Goal: Task Accomplishment & Management: Manage account settings

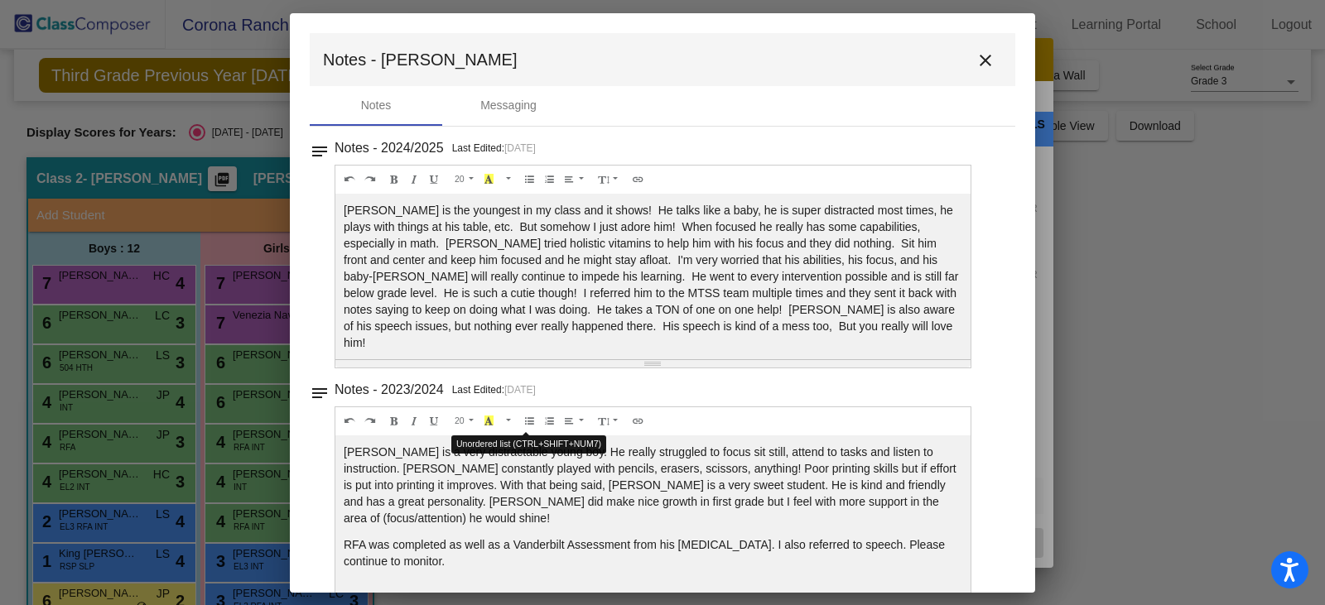
scroll to position [113, 0]
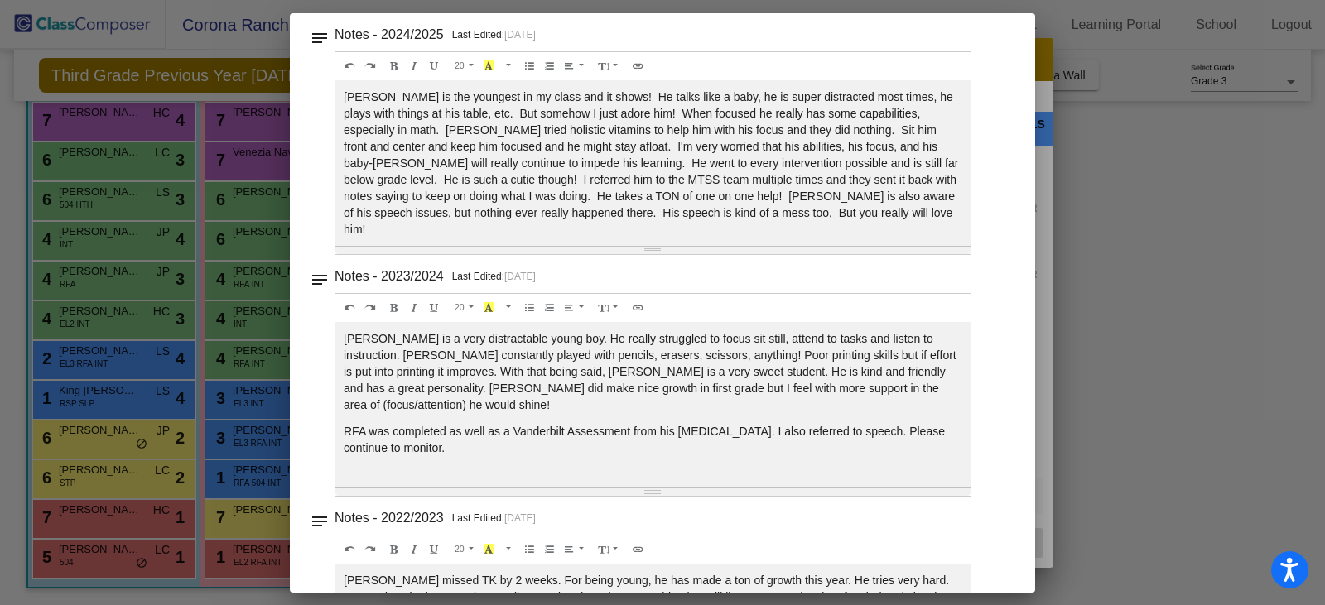
click at [1198, 357] on div at bounding box center [662, 302] width 1325 height 605
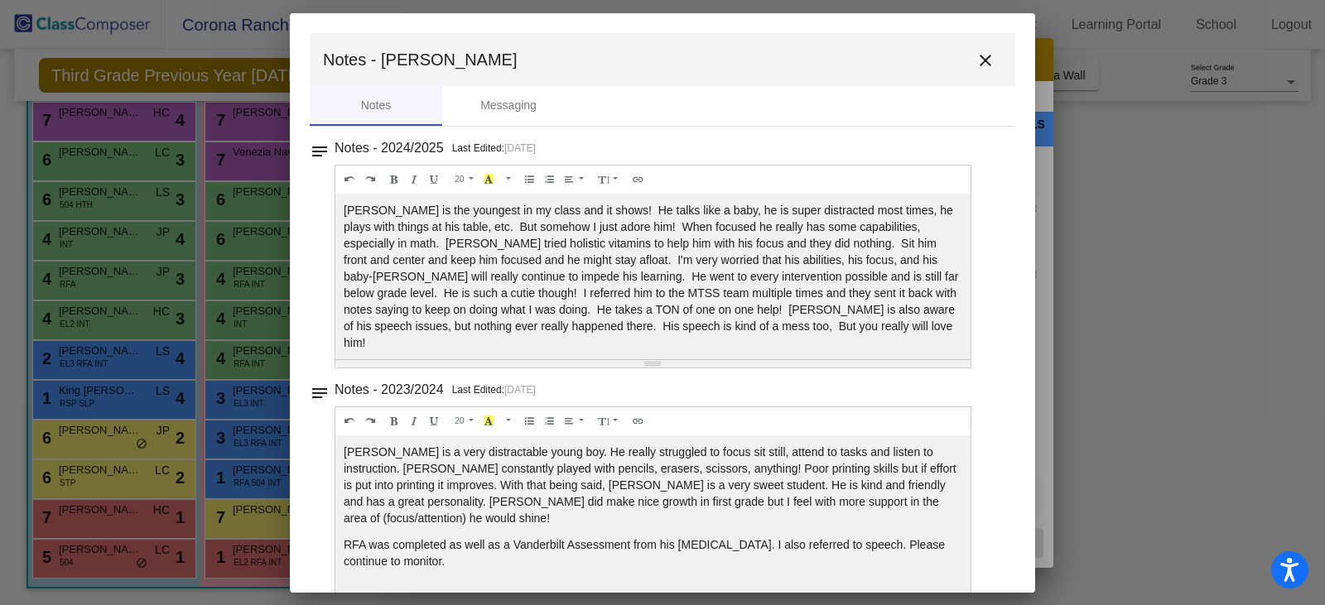
click at [981, 61] on mat-icon "close" at bounding box center [986, 61] width 20 height 20
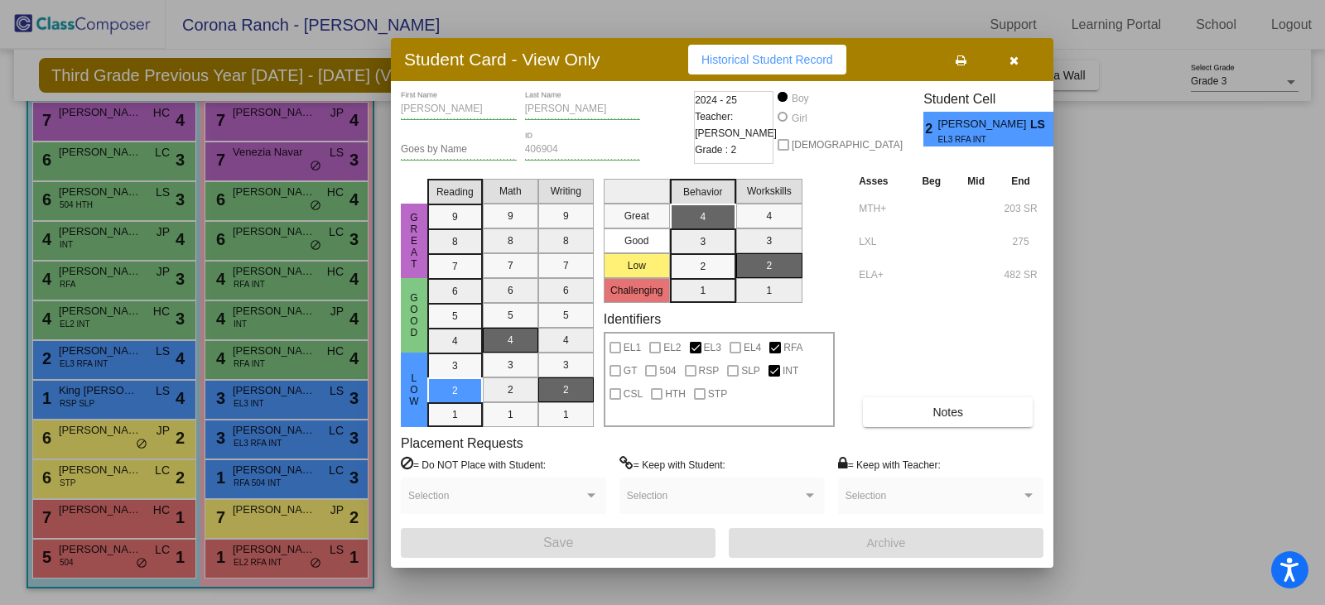
click at [1012, 59] on icon "button" at bounding box center [1014, 61] width 9 height 12
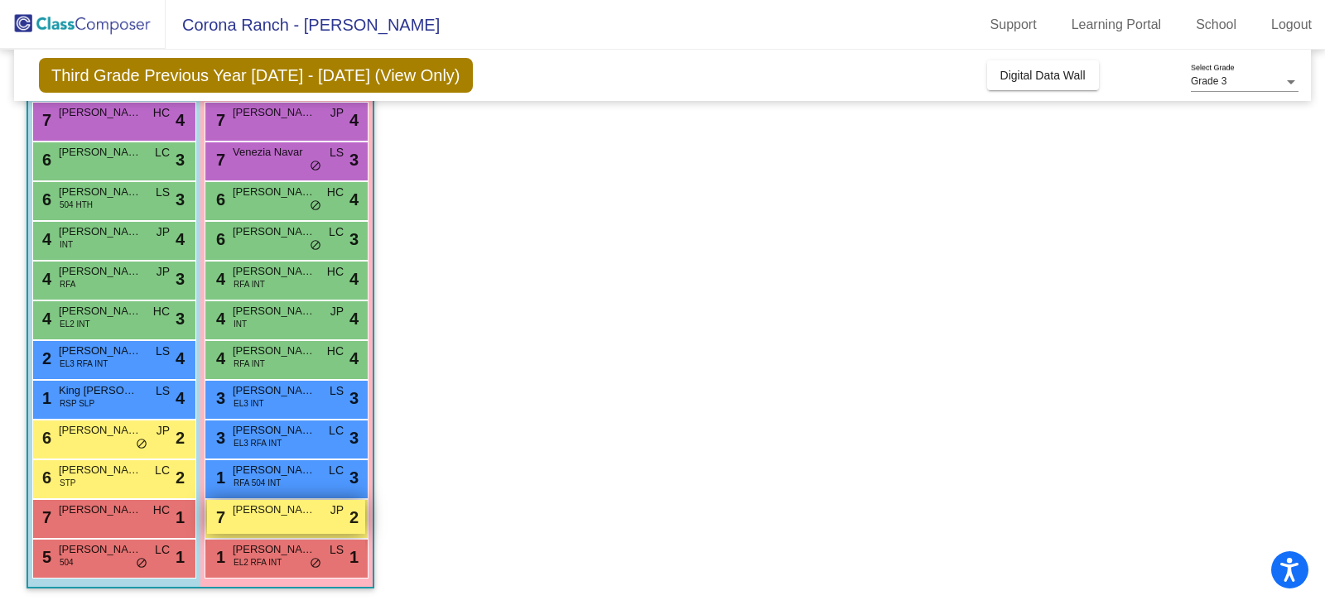
click at [256, 523] on div "7 Tala [PERSON_NAME] lock do_not_disturb_alt 2" at bounding box center [286, 517] width 158 height 34
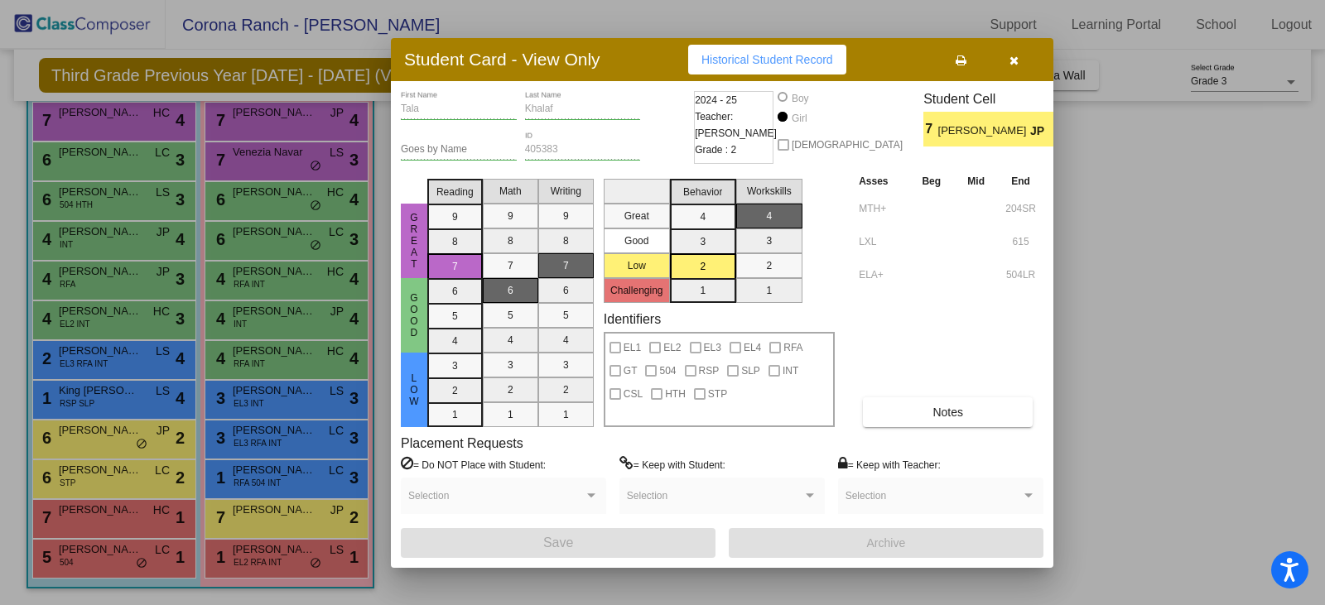
click at [1007, 56] on button "button" at bounding box center [1013, 60] width 53 height 30
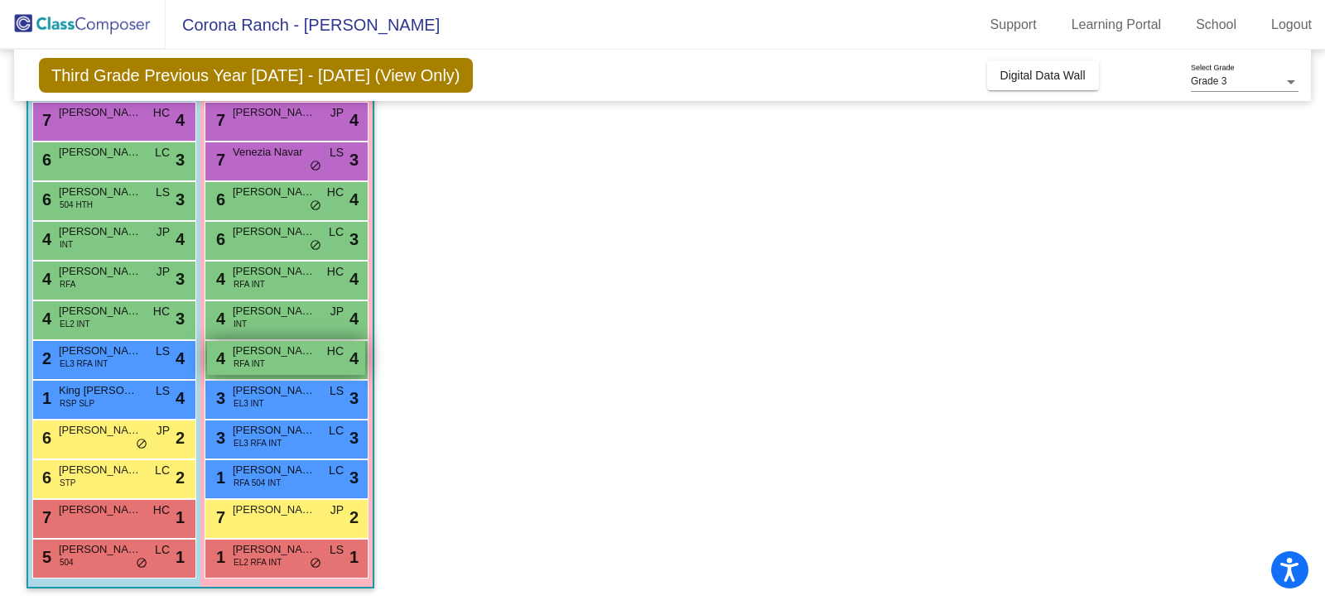
click at [265, 354] on span "[PERSON_NAME][GEOGRAPHIC_DATA]" at bounding box center [274, 351] width 83 height 17
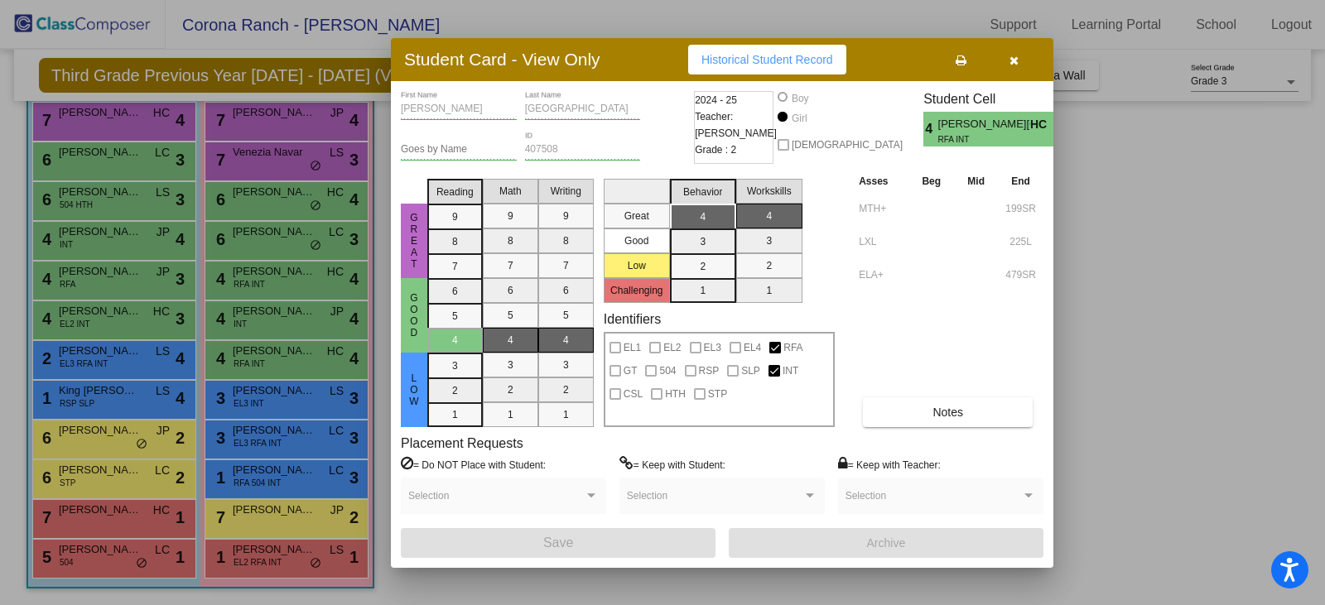
click at [137, 284] on div at bounding box center [662, 302] width 1325 height 605
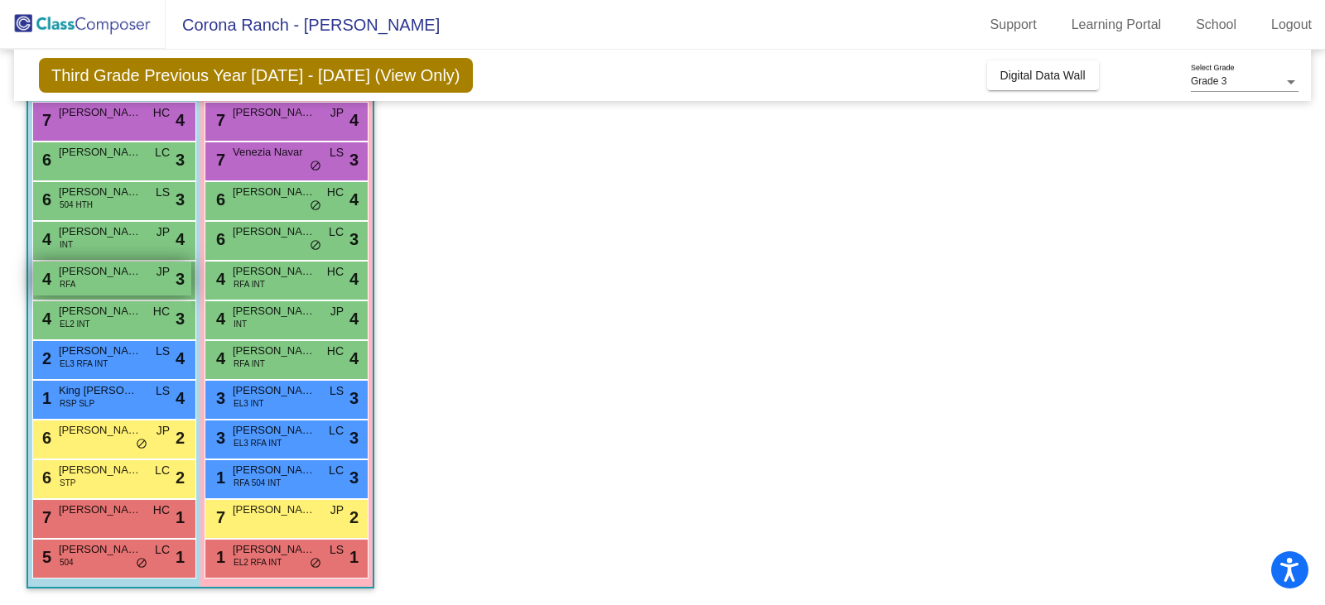
click at [100, 275] on span "[PERSON_NAME]" at bounding box center [100, 271] width 83 height 17
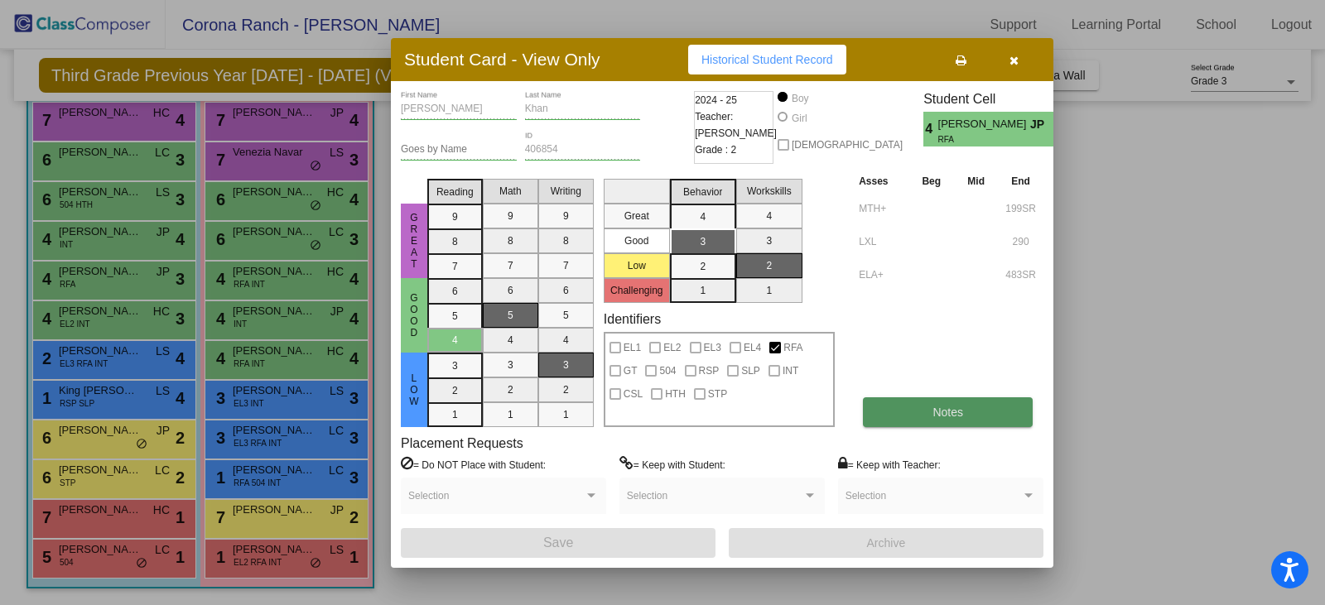
click at [977, 417] on button "Notes" at bounding box center [948, 413] width 170 height 30
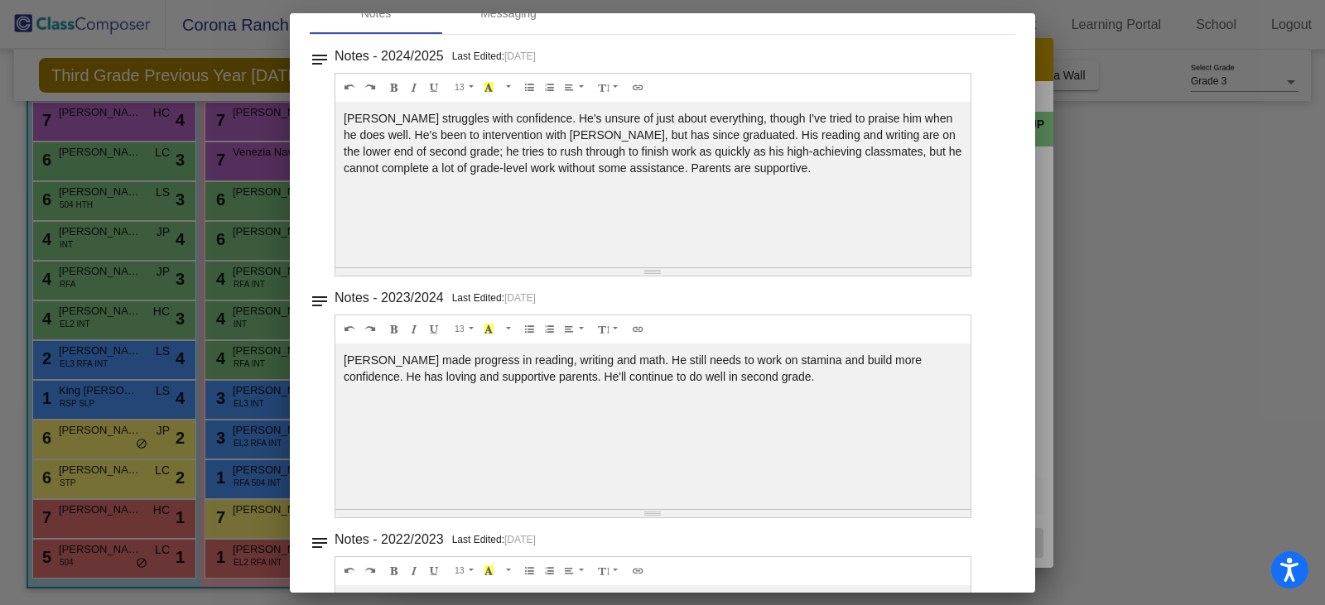
scroll to position [31, 0]
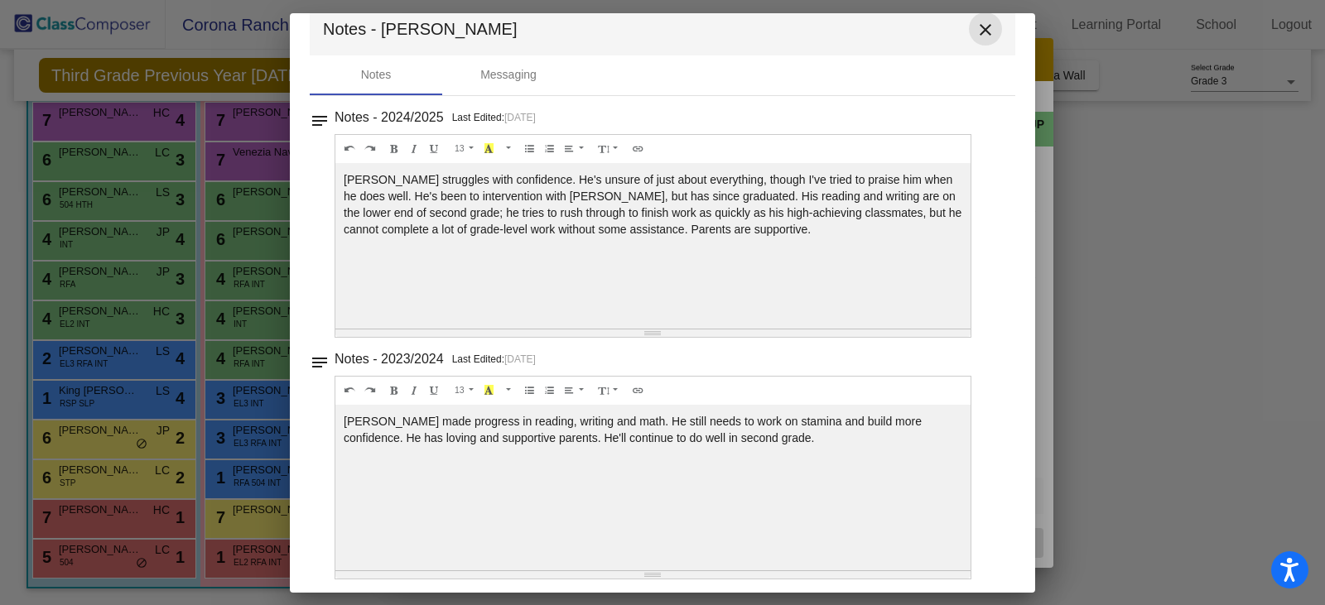
click at [977, 31] on mat-icon "close" at bounding box center [986, 30] width 20 height 20
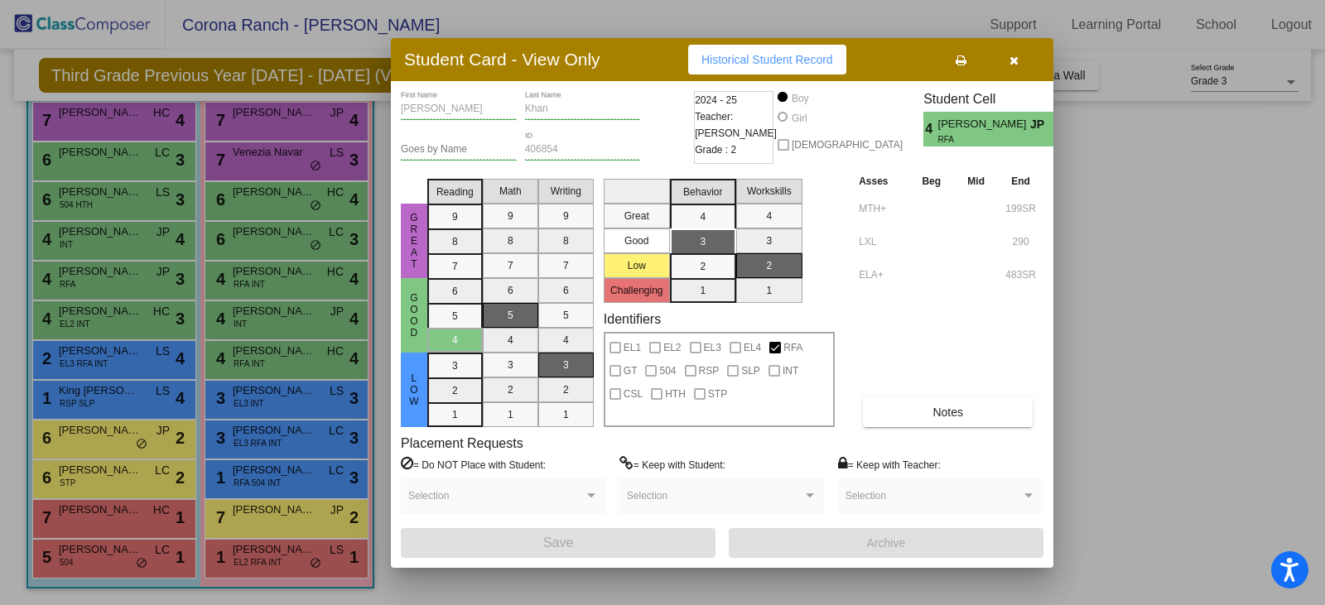
click at [114, 204] on div at bounding box center [662, 302] width 1325 height 605
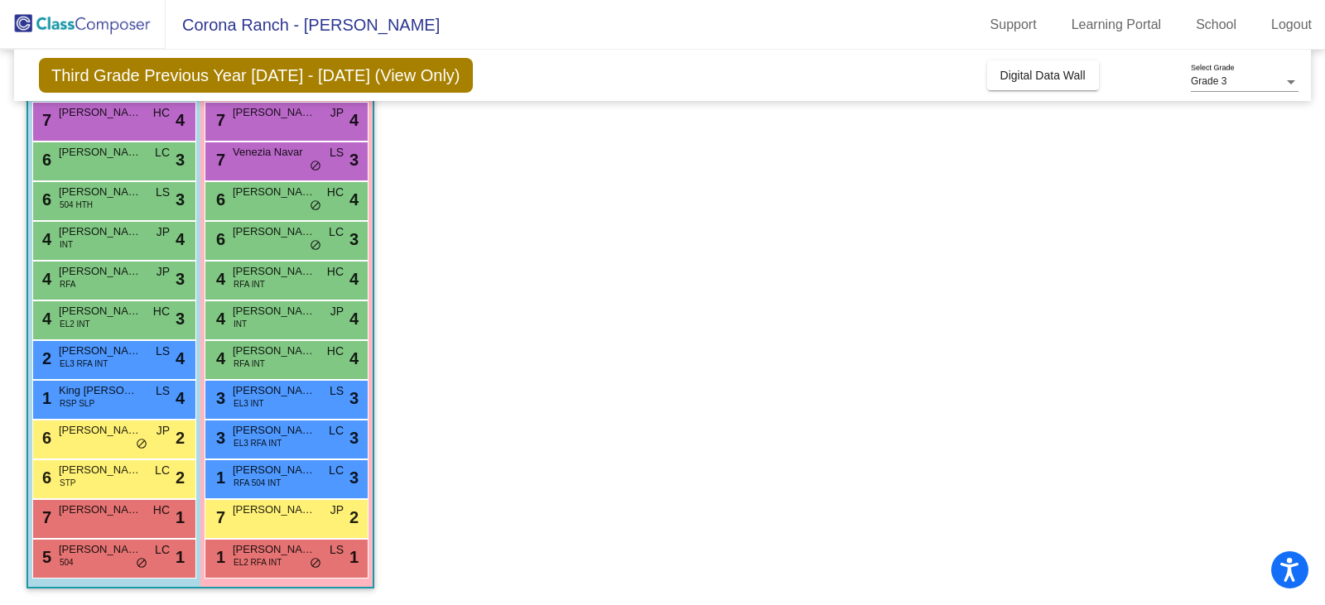
click at [114, 204] on div "6 [PERSON_NAME] 504 HTH LS lock do_not_disturb_alt 3" at bounding box center [112, 199] width 158 height 34
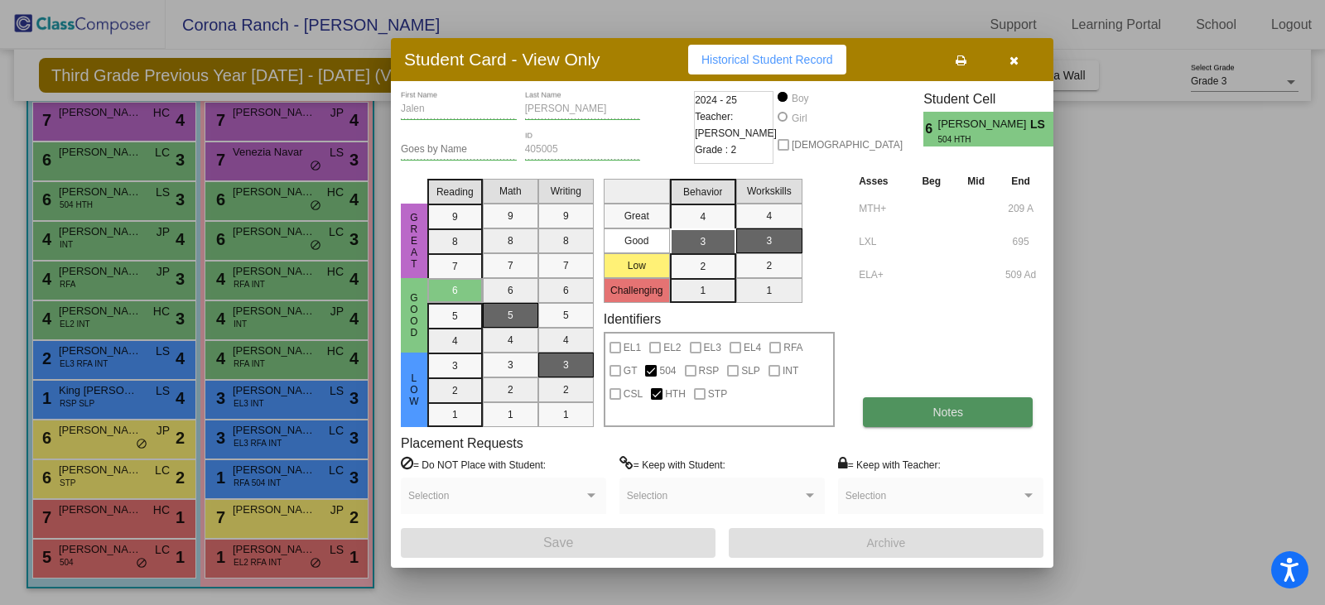
click at [925, 415] on button "Notes" at bounding box center [948, 413] width 170 height 30
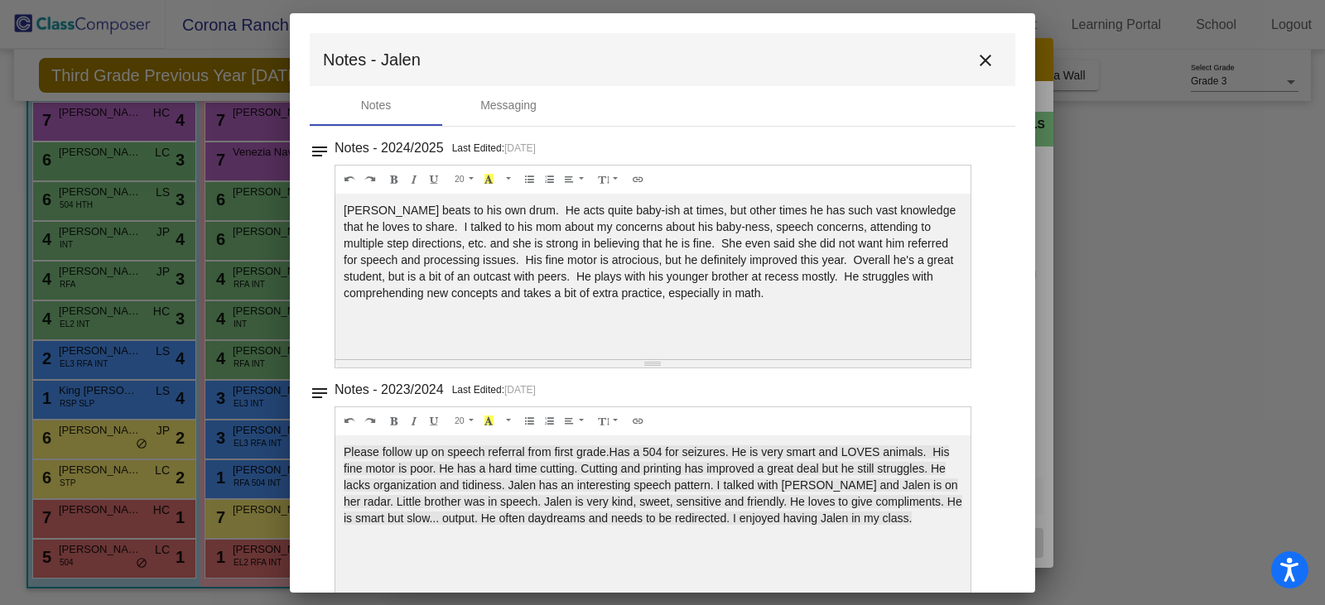
click at [981, 58] on mat-icon "close" at bounding box center [986, 61] width 20 height 20
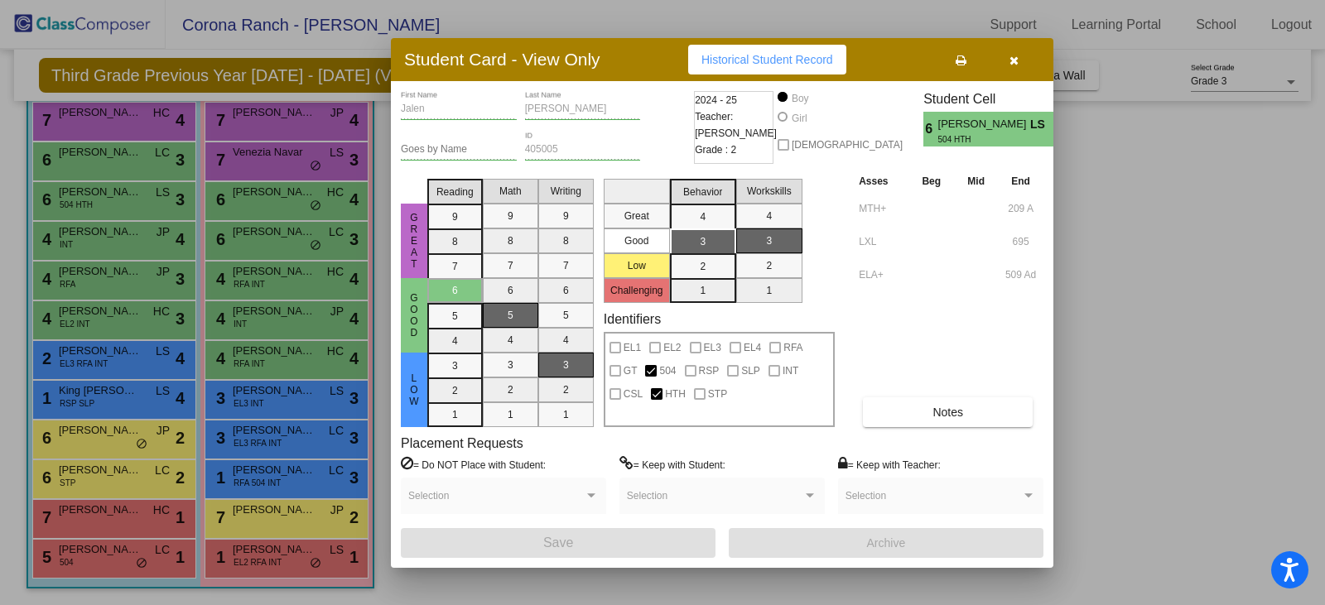
click at [1017, 60] on button "button" at bounding box center [1013, 60] width 53 height 30
